Goal: Information Seeking & Learning: Learn about a topic

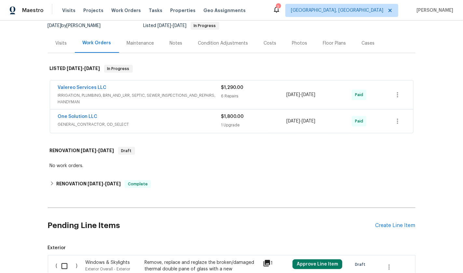
scroll to position [83, 0]
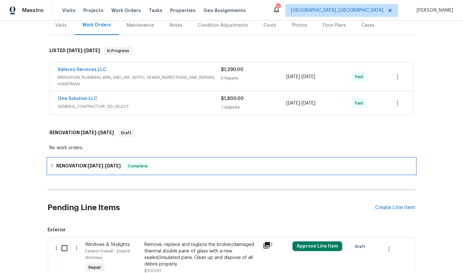
click at [54, 166] on div "RENOVATION [DATE] - [DATE] Complete" at bounding box center [232, 166] width 364 height 8
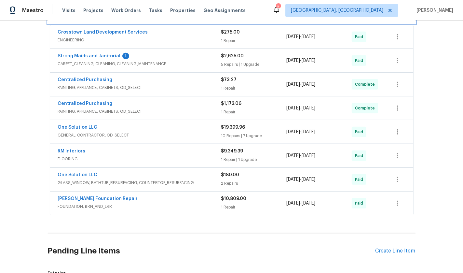
scroll to position [251, 0]
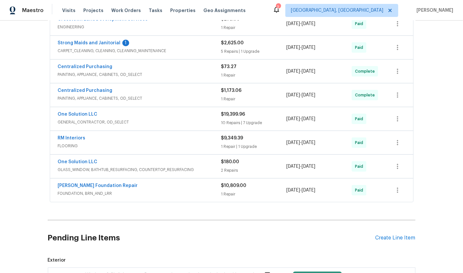
click at [154, 184] on div "[PERSON_NAME] Foundation Repair" at bounding box center [140, 186] width 164 height 8
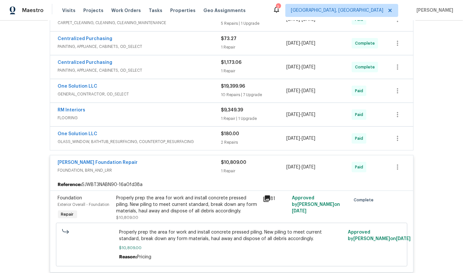
scroll to position [280, 0]
click at [162, 163] on div "[PERSON_NAME] Foundation Repair" at bounding box center [140, 163] width 164 height 8
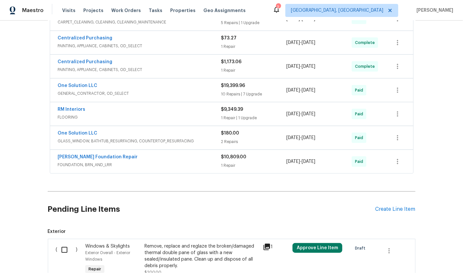
click at [146, 139] on span "GLASS_WINDOW, BATHTUB_RESURFACING, COUNTERTOP_RESURFACING" at bounding box center [140, 141] width 164 height 7
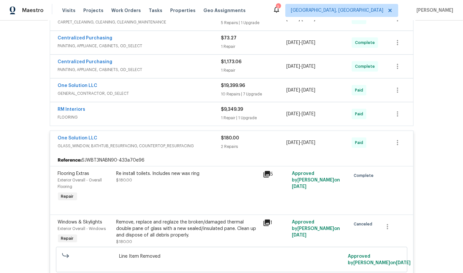
click at [146, 139] on div "One Solution LLC" at bounding box center [140, 139] width 164 height 8
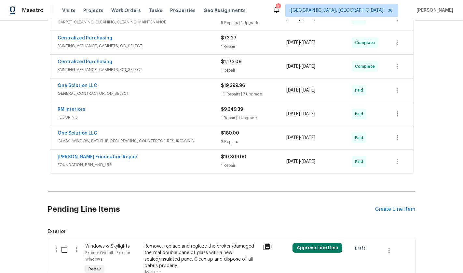
click at [139, 117] on span "FLOORING" at bounding box center [140, 117] width 164 height 7
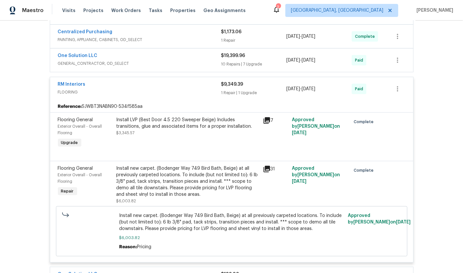
scroll to position [302, 0]
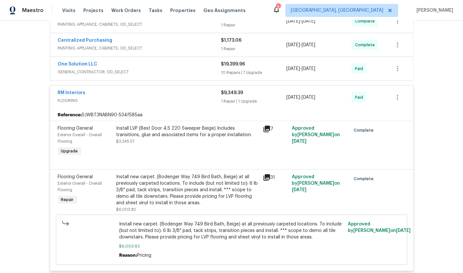
click at [135, 97] on span "FLOORING" at bounding box center [140, 100] width 164 height 7
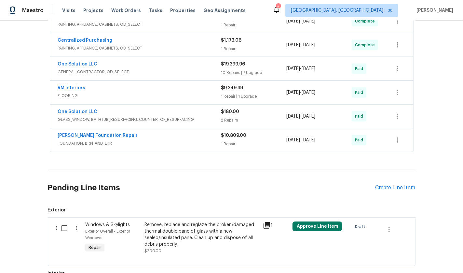
click at [135, 54] on div "Centralized Purchasing PAINTING, APPLIANCE, CABINETS, OD_SELECT $1,173.06 1 Rep…" at bounding box center [231, 44] width 363 height 23
click at [135, 69] on span "GENERAL_CONTRACTOR, OD_SELECT" at bounding box center [140, 72] width 164 height 7
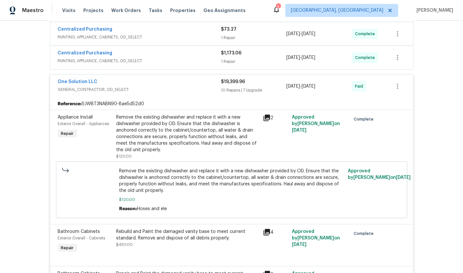
scroll to position [284, 0]
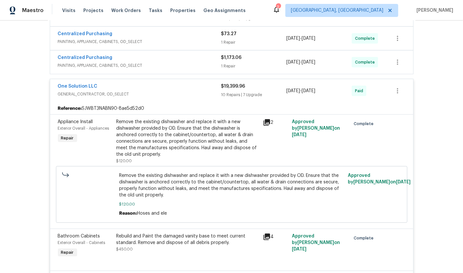
click at [133, 79] on div "One Solution LLC GENERAL_CONTRACTOR, OD_SELECT $19,399.96 10 Repairs | 7 Upgrad…" at bounding box center [231, 90] width 363 height 23
click at [139, 83] on div "One Solution LLC" at bounding box center [140, 87] width 164 height 8
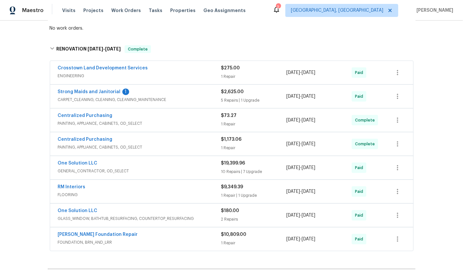
scroll to position [198, 0]
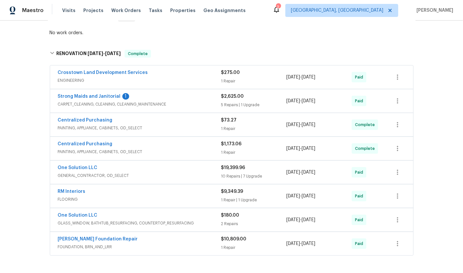
click at [128, 150] on span "PAINTING, APPLIANCE, CABINETS, OD_SELECT" at bounding box center [140, 152] width 164 height 7
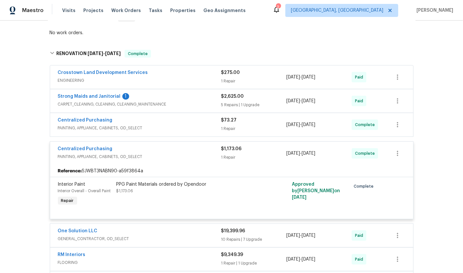
click at [126, 146] on div "Centralized Purchasing" at bounding box center [140, 150] width 164 height 8
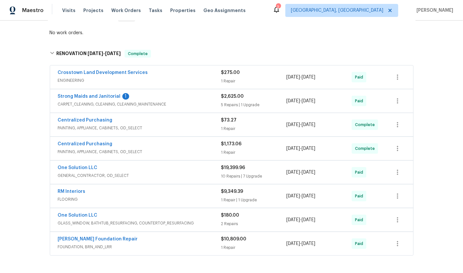
click at [131, 121] on div "Centralized Purchasing" at bounding box center [140, 121] width 164 height 8
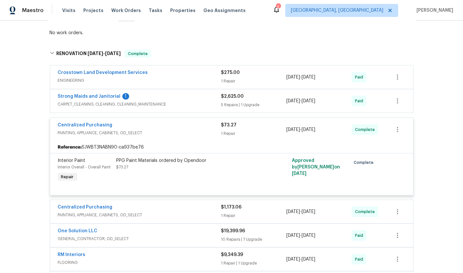
click at [131, 122] on div "Centralized Purchasing" at bounding box center [140, 126] width 164 height 8
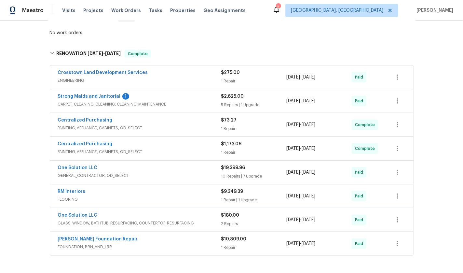
click at [131, 97] on div "Strong Maids and Janitorial 1" at bounding box center [140, 97] width 164 height 8
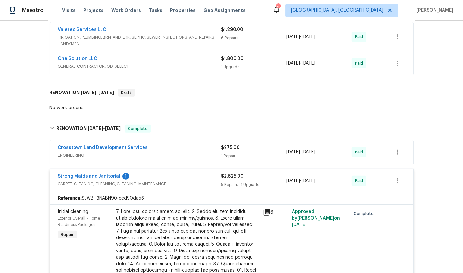
scroll to position [124, 0]
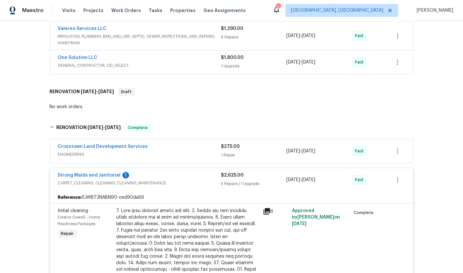
click at [160, 181] on span "CARPET_CLEANING, CLEANING, CLEANING_MAINTENANCE" at bounding box center [140, 183] width 164 height 7
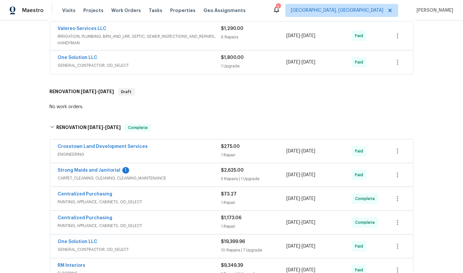
click at [154, 156] on span "ENGINEERING" at bounding box center [140, 154] width 164 height 7
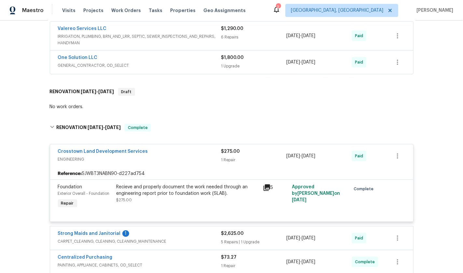
click at [183, 154] on div "Crosstown Land Development Services" at bounding box center [140, 152] width 164 height 8
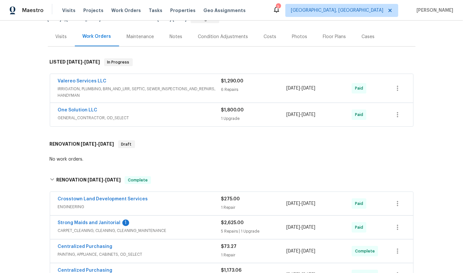
scroll to position [70, 0]
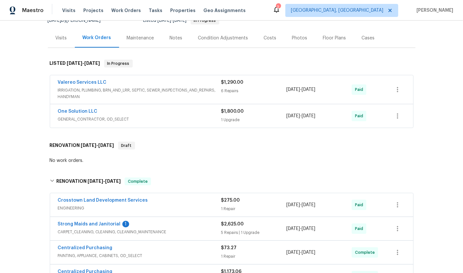
click at [158, 114] on div "One Solution LLC" at bounding box center [140, 112] width 164 height 8
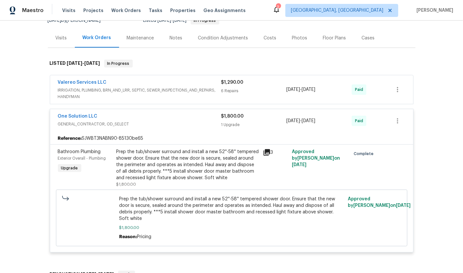
click at [159, 79] on div "Valereo Services LLC" at bounding box center [140, 83] width 164 height 8
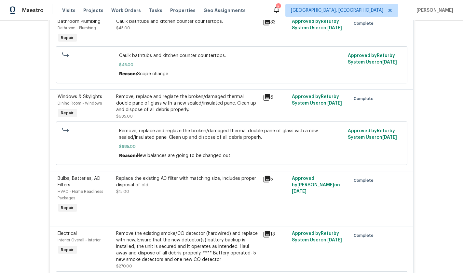
scroll to position [0, 0]
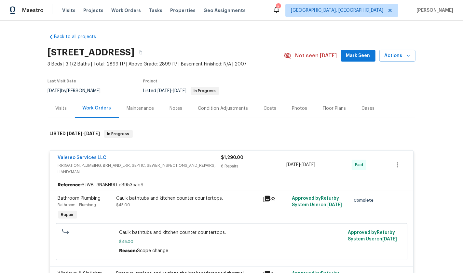
click at [146, 166] on span "IRRIGATION, PLUMBING, BRN_AND_LRR, SEPTIC, SEWER_INSPECTIONS_AND_REPAIRS, HANDY…" at bounding box center [140, 168] width 164 height 13
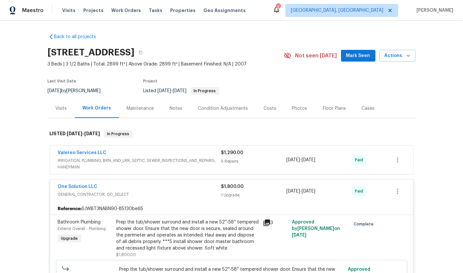
click at [127, 182] on div "One Solution LLC GENERAL_CONTRACTOR, OD_SELECT $1,800.00 1 Upgrade [DATE] - [DA…" at bounding box center [231, 190] width 363 height 23
click at [64, 104] on div "Visits" at bounding box center [61, 108] width 27 height 19
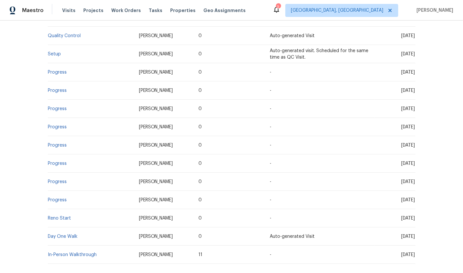
scroll to position [366, 0]
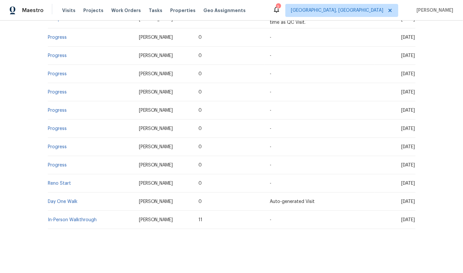
click at [66, 222] on td "In-Person Walkthrough" at bounding box center [91, 220] width 86 height 18
click at [66, 217] on td "In-Person Walkthrough" at bounding box center [91, 220] width 86 height 18
click at [69, 221] on link "In-Person Walkthrough" at bounding box center [72, 220] width 49 height 5
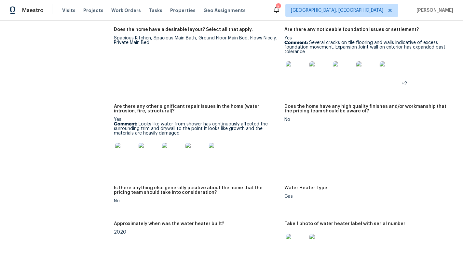
scroll to position [1254, 0]
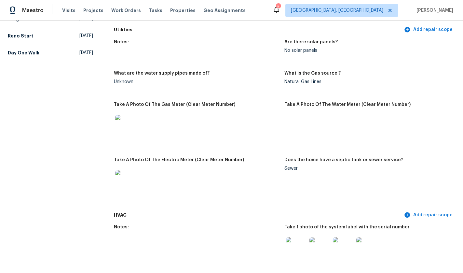
scroll to position [0, 0]
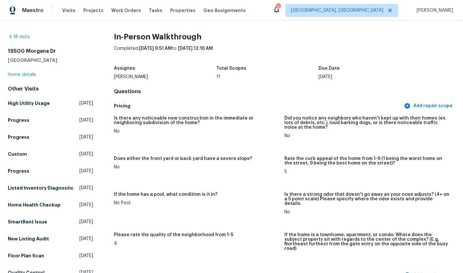
click at [35, 86] on div "Other Visits" at bounding box center [50, 89] width 85 height 7
click at [34, 76] on link "Home details" at bounding box center [22, 74] width 28 height 5
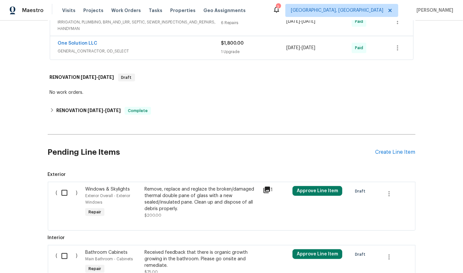
scroll to position [169, 0]
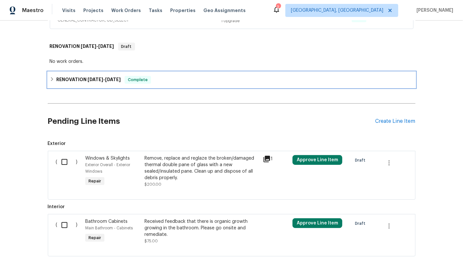
click at [101, 79] on span "[DATE]" at bounding box center [96, 79] width 16 height 5
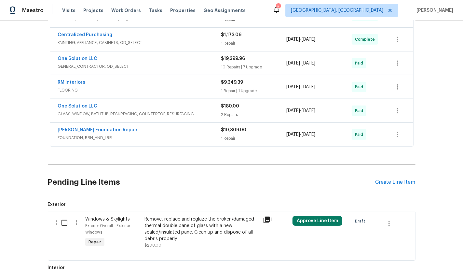
scroll to position [307, 0]
